Goal: Task Accomplishment & Management: Use online tool/utility

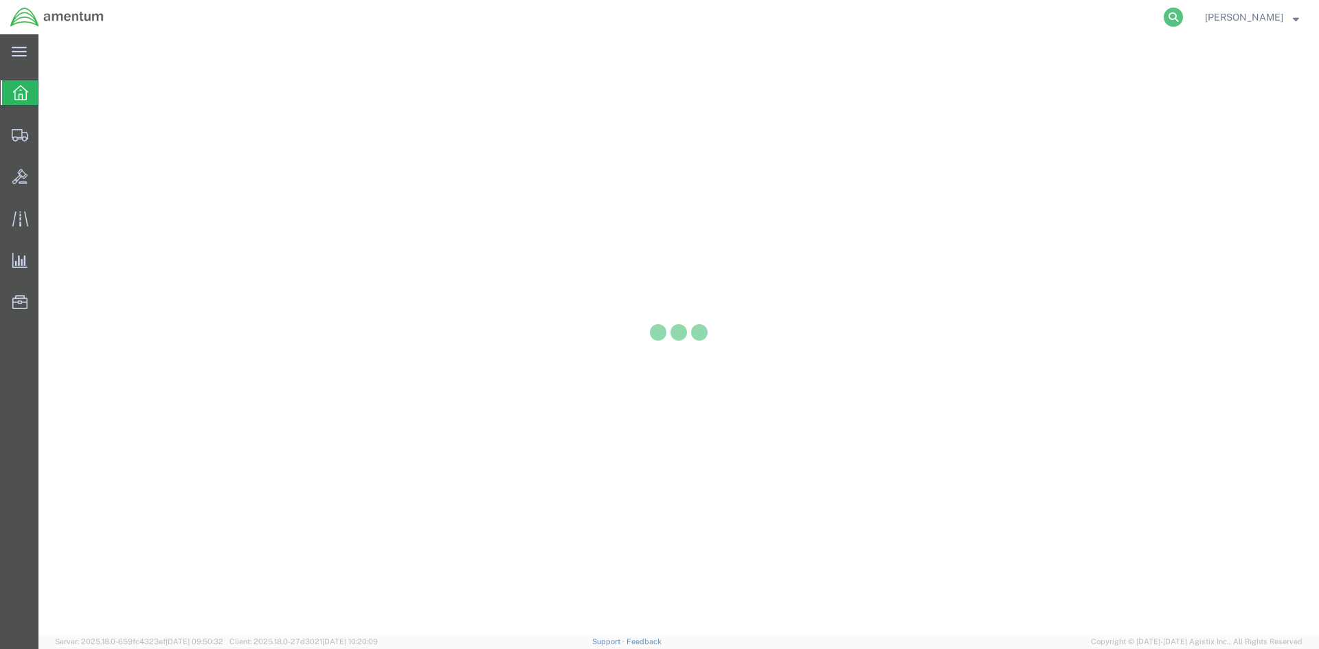
click at [1183, 21] on icon at bounding box center [1172, 17] width 19 height 19
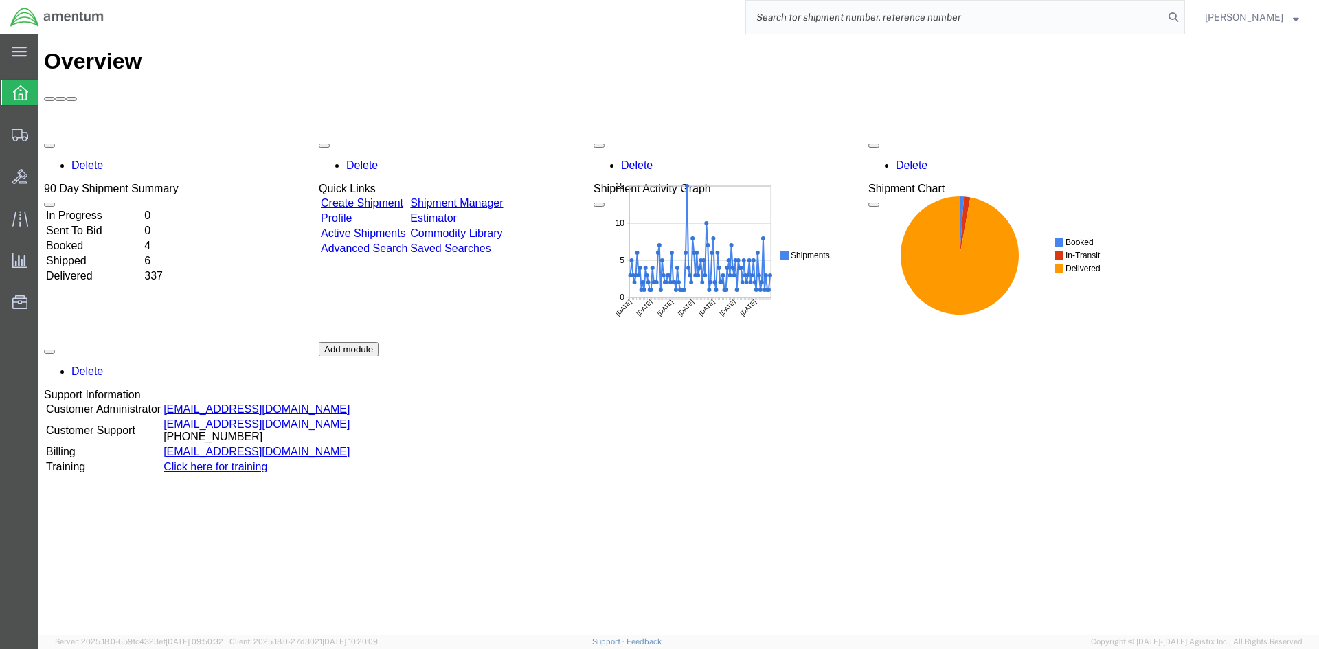
click at [899, 19] on input "search" at bounding box center [955, 17] width 418 height 33
paste input "S633-25251-2487"
type input "S633-25251-2487"
click at [1183, 17] on icon at bounding box center [1172, 17] width 19 height 19
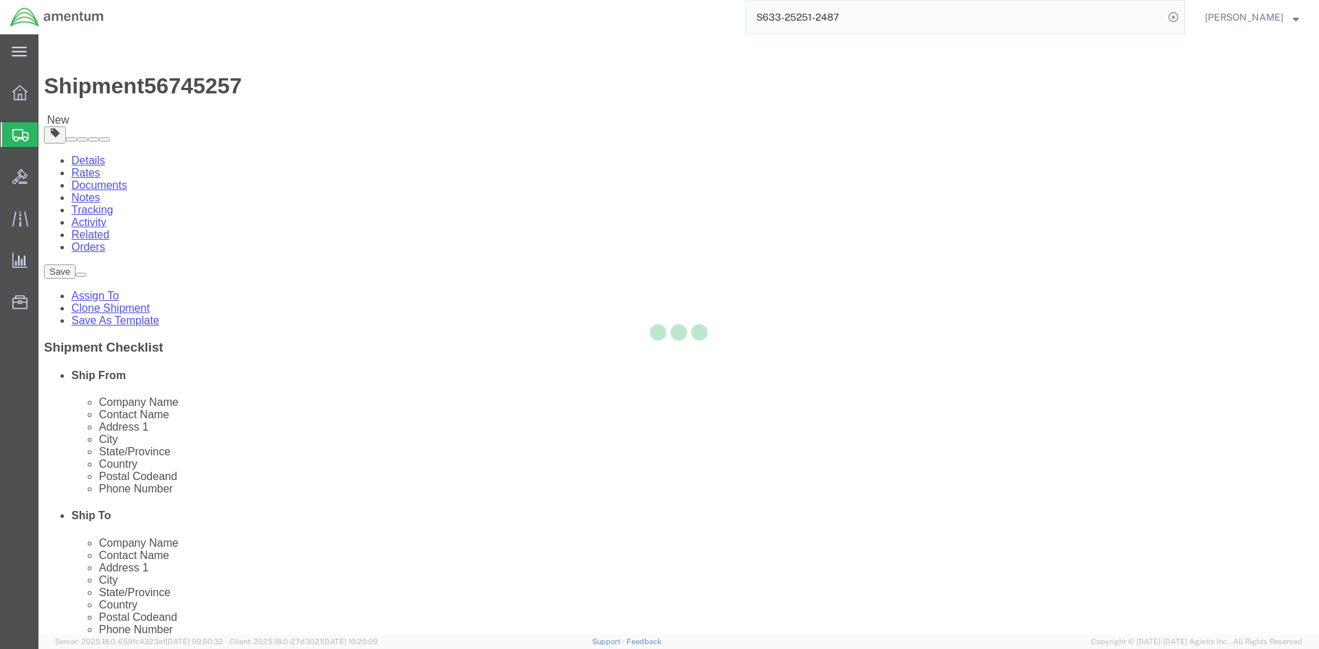
select select "42718"
select select "60191"
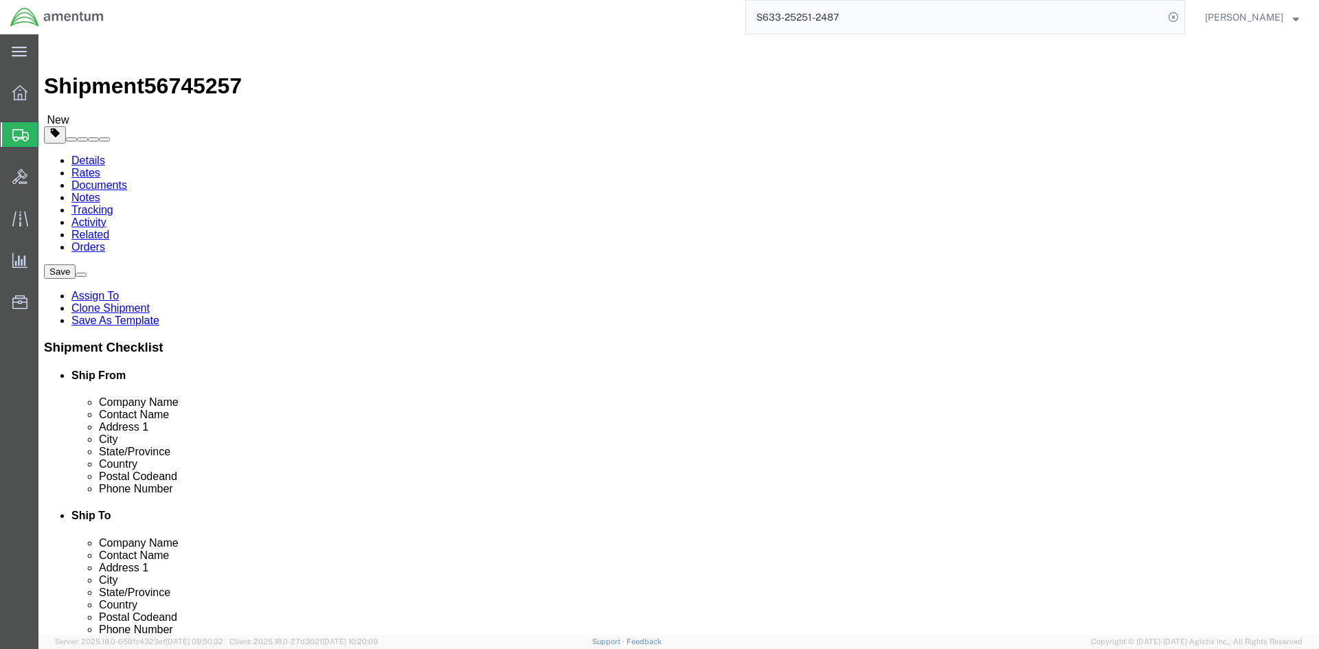
click button "Rate Shipment"
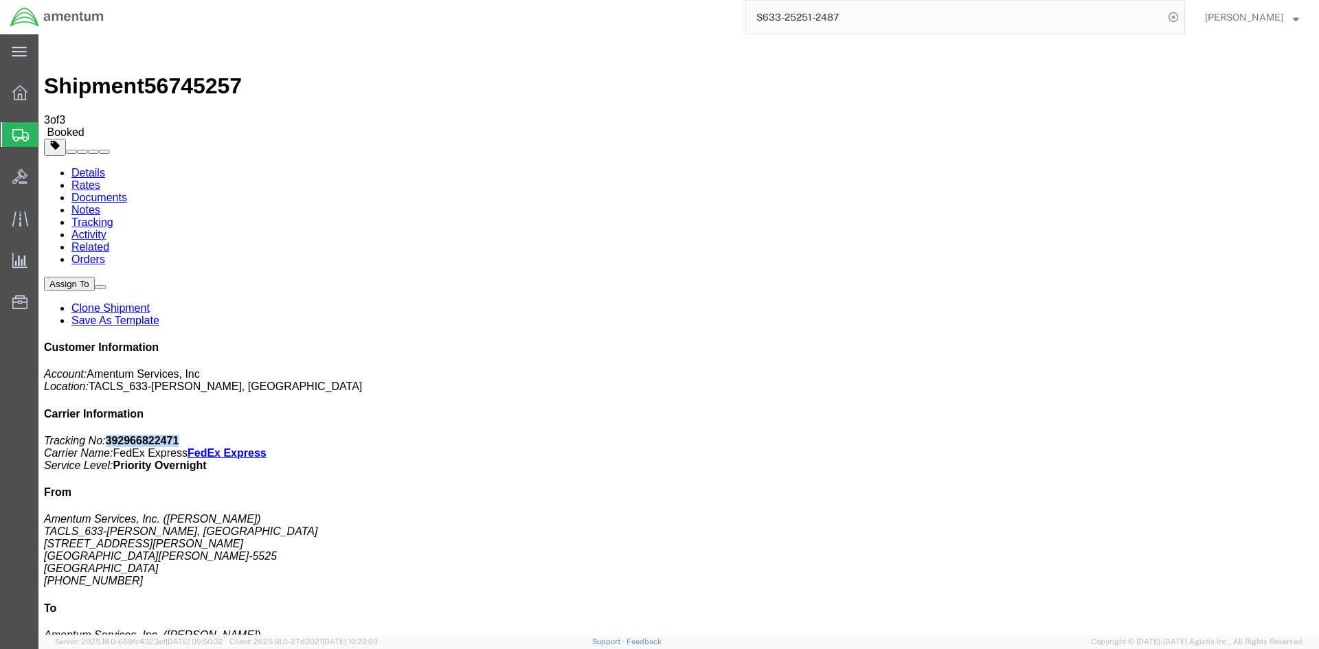
drag, startPoint x: 1194, startPoint y: 210, endPoint x: 1128, endPoint y: 214, distance: 65.3
click at [1128, 435] on p "Tracking No: 392966822471 Carrier Name: FedEx Express FedEx Express Service Lev…" at bounding box center [678, 453] width 1269 height 37
copy b "392966822471"
